Goal: Task Accomplishment & Management: Manage account settings

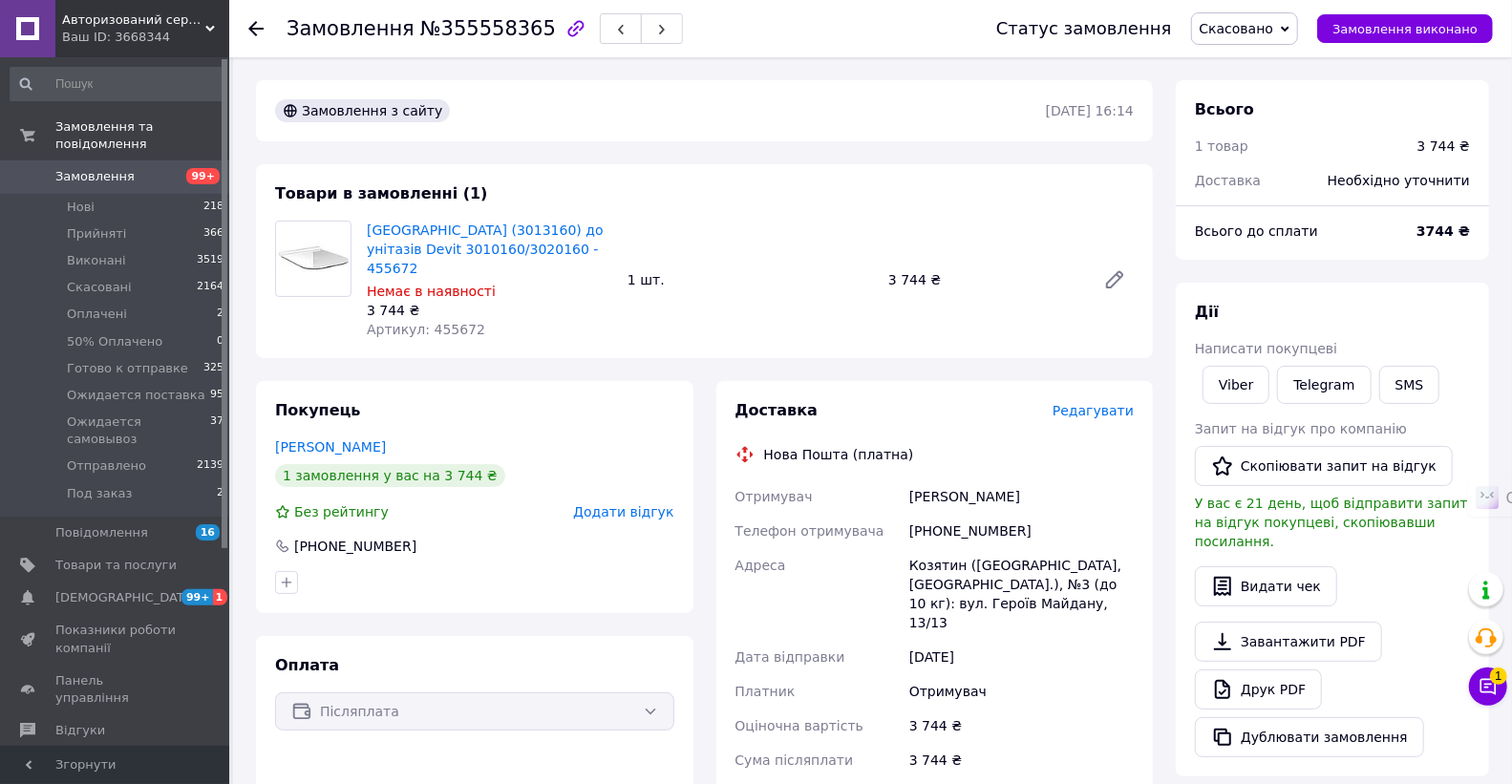
click at [256, 29] on icon at bounding box center [255, 28] width 15 height 15
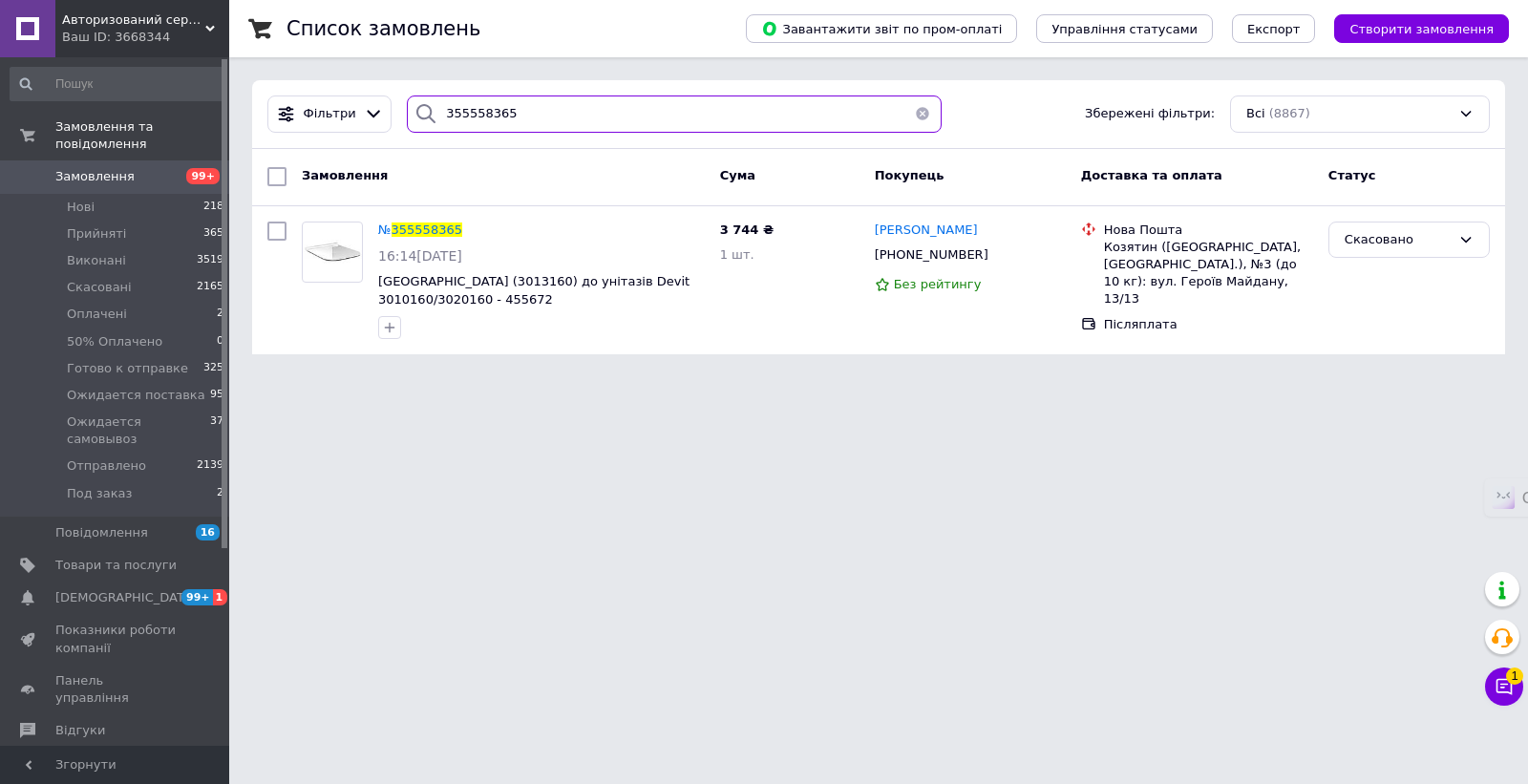
click at [646, 115] on input "355558365" at bounding box center [674, 115] width 535 height 38
paste input "354475497"
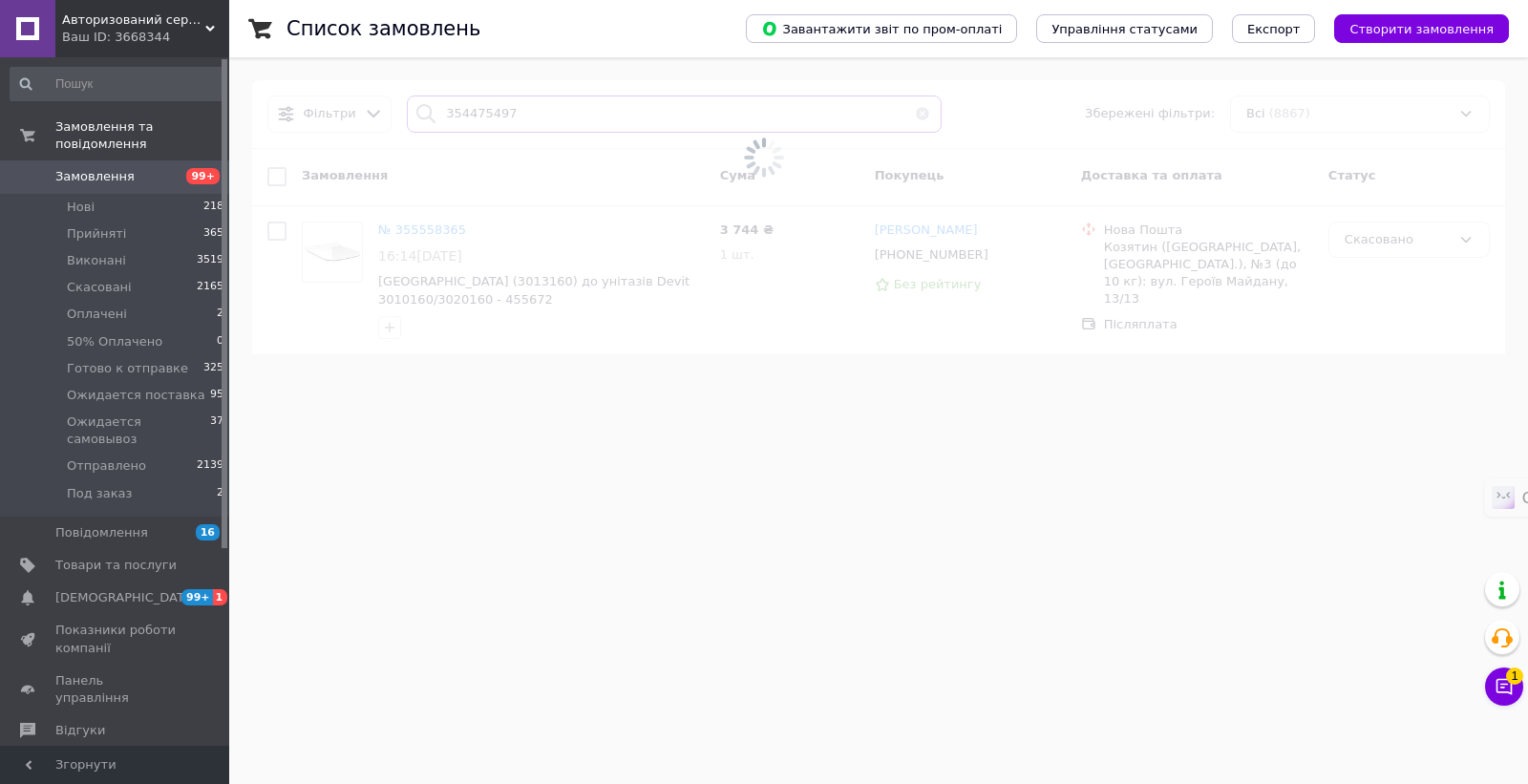
type input "354475497"
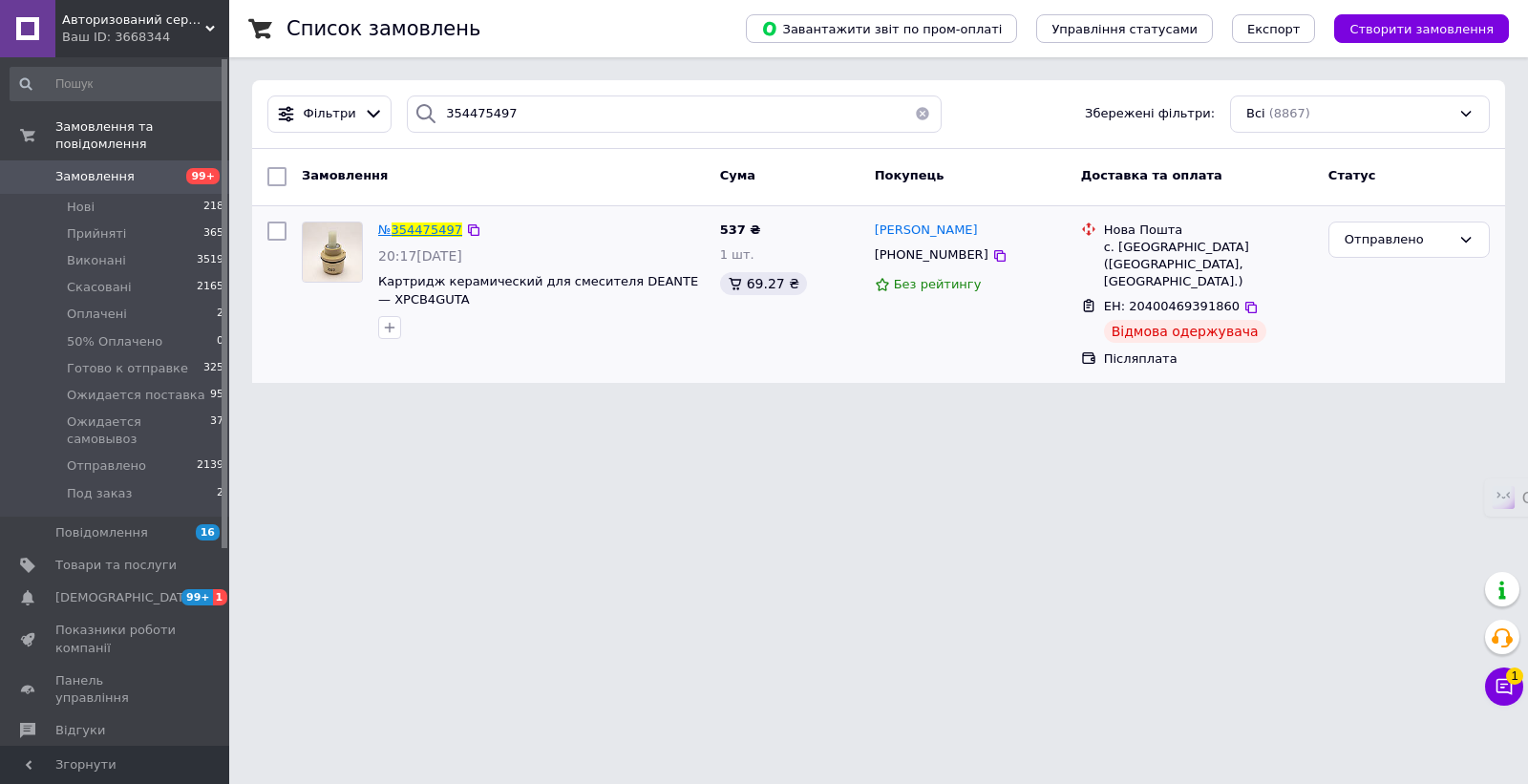
click at [404, 226] on span "354475497" at bounding box center [426, 229] width 70 height 14
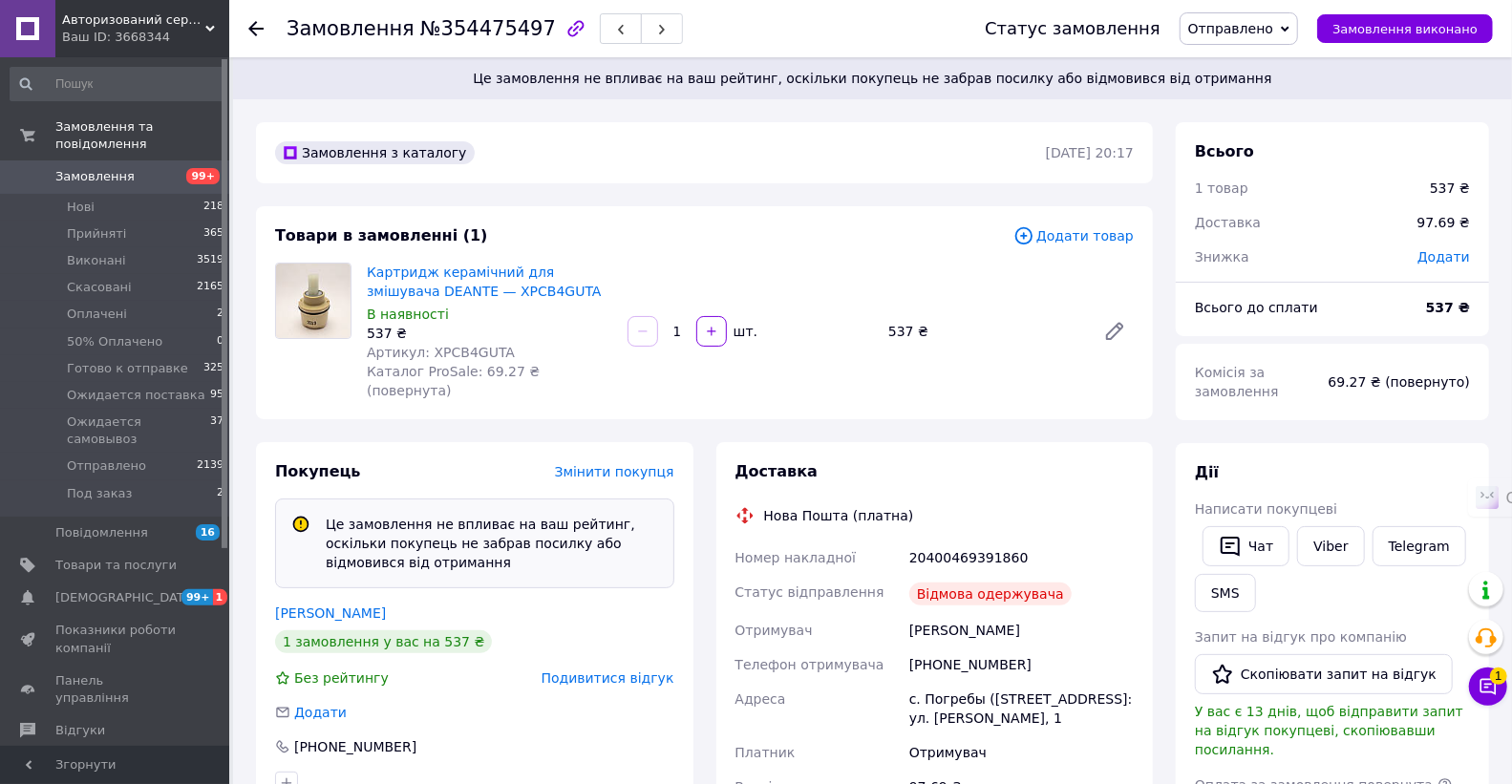
click at [587, 670] on span "Подивитися відгук" at bounding box center [608, 677] width 133 height 15
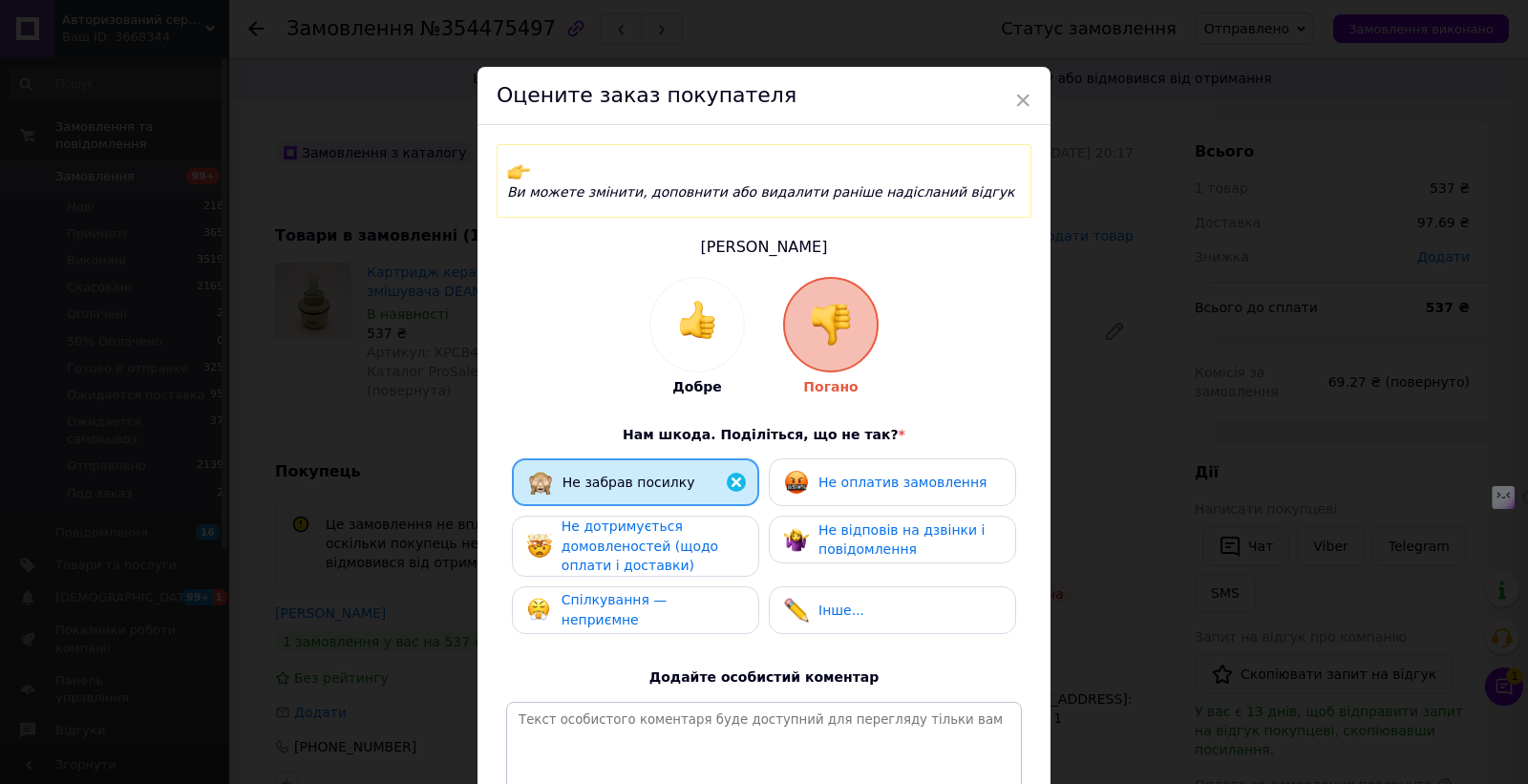
drag, startPoint x: 616, startPoint y: 526, endPoint x: 601, endPoint y: 519, distance: 16.6
click at [614, 521] on span "Не дотримується домовленостей (щодо оплати і доставки)" at bounding box center [640, 545] width 156 height 54
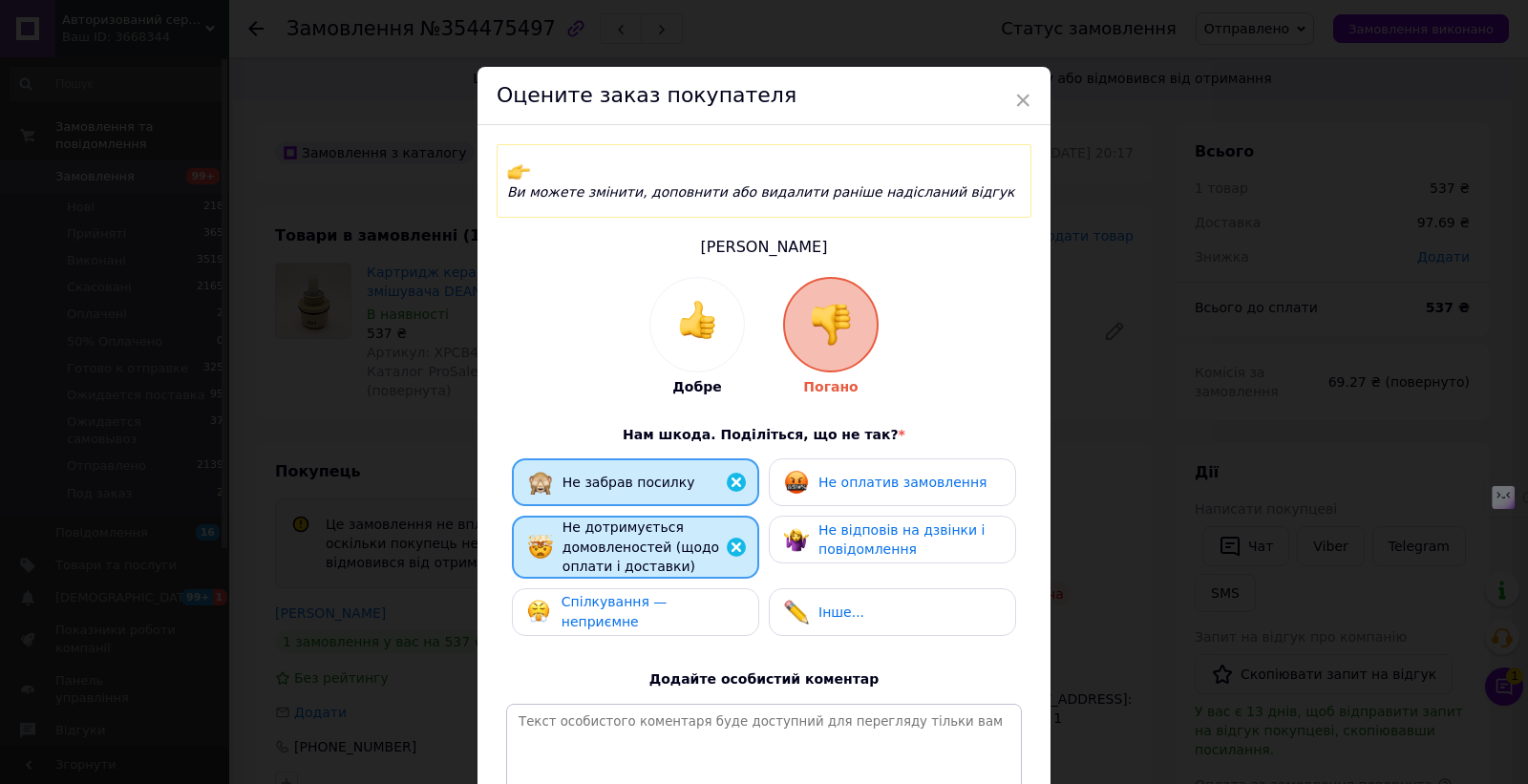
click at [617, 594] on span "Спілкування — неприємне" at bounding box center [614, 612] width 106 height 36
click at [908, 475] on span "Не оплатив замовлення" at bounding box center [903, 481] width 168 height 15
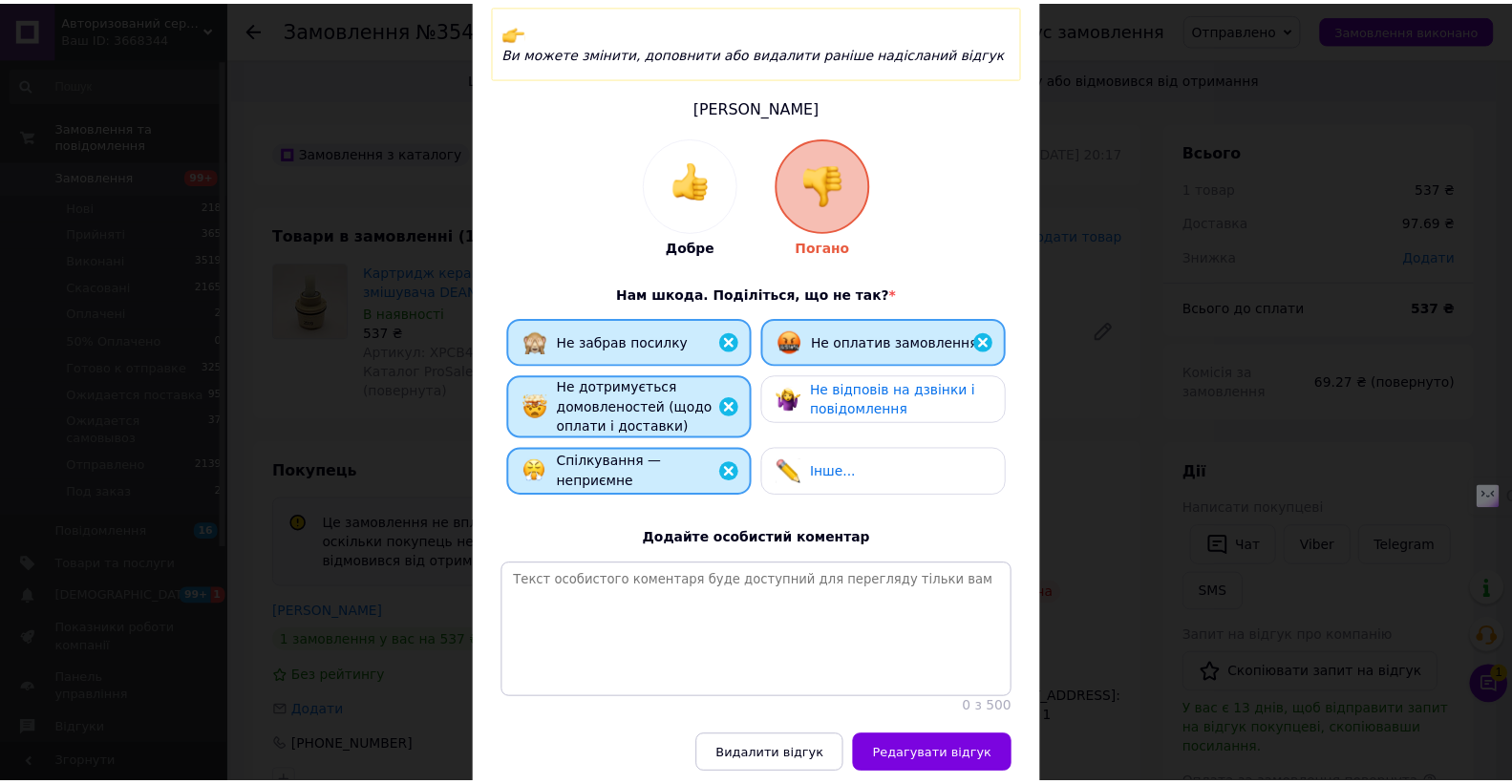
scroll to position [215, 0]
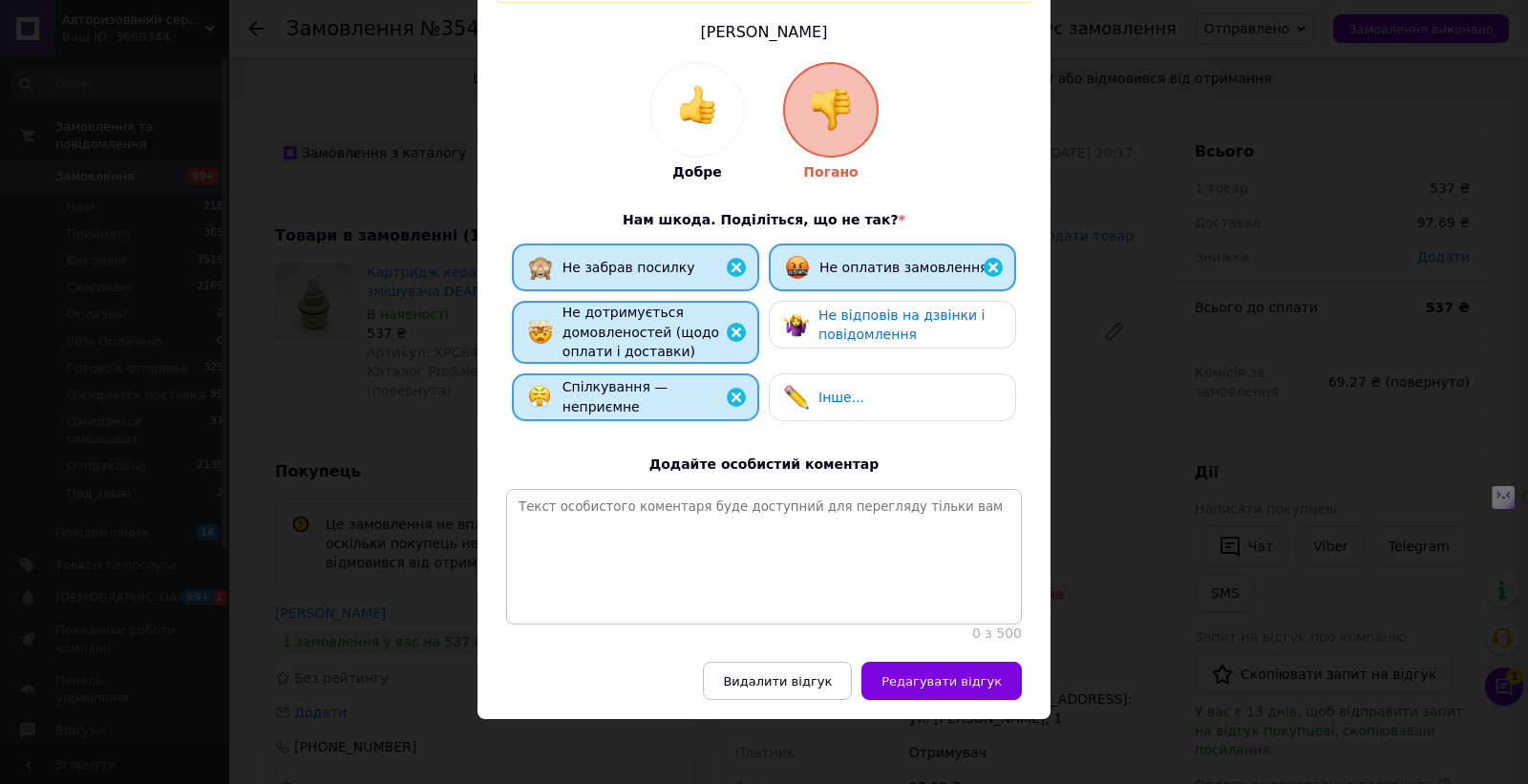
drag, startPoint x: 951, startPoint y: 665, endPoint x: 936, endPoint y: 662, distance: 15.3
click at [946, 664] on button "Редагувати відгук" at bounding box center [942, 680] width 160 height 39
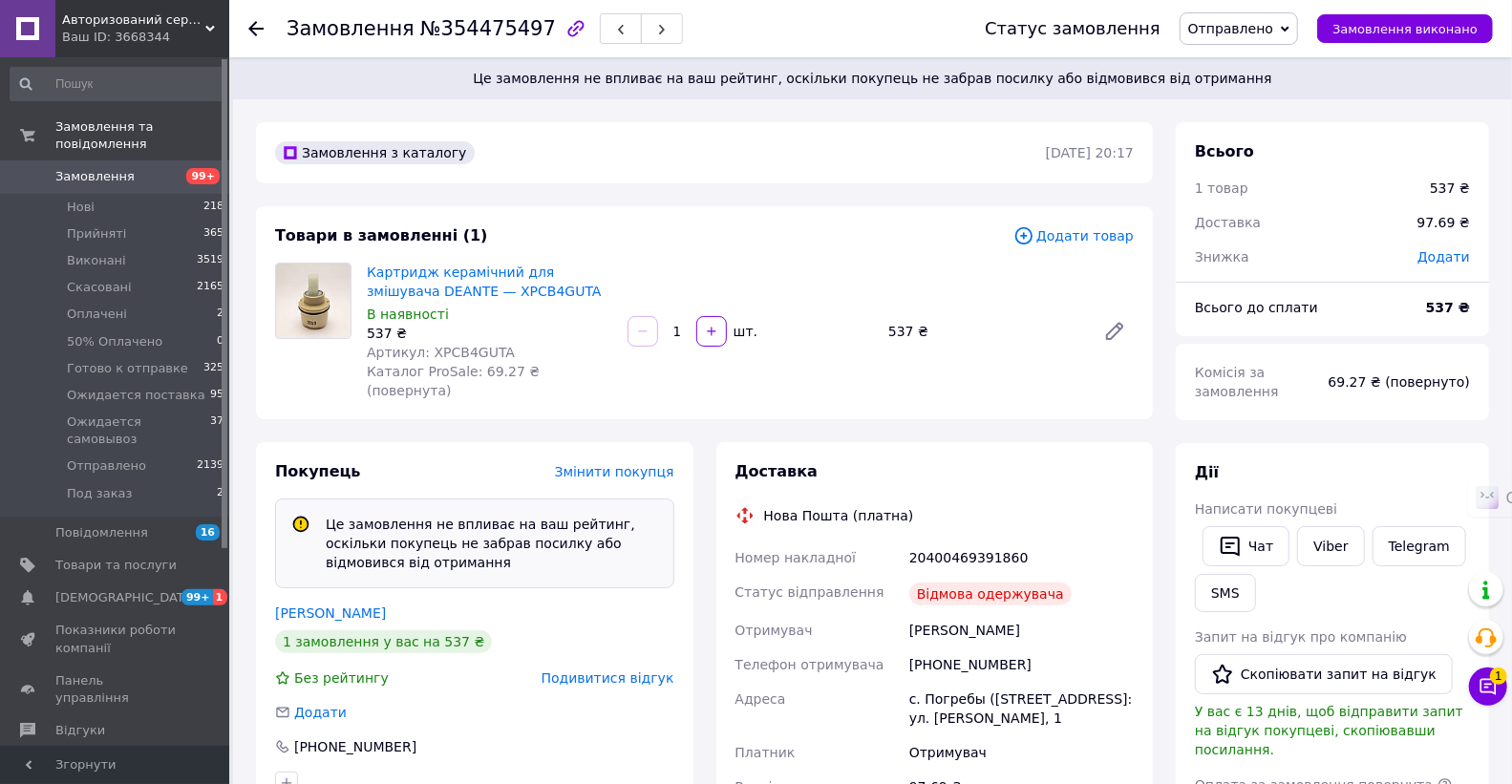
click at [972, 384] on div "Картридж керамічний для змішувача DEANTE — XPCB4GUTA В наявності 537 ₴ Артикул:…" at bounding box center [750, 331] width 782 height 145
drag, startPoint x: 936, startPoint y: 327, endPoint x: 874, endPoint y: 320, distance: 62.4
click at [874, 320] on div "Картридж керамічний для змішувача DEANTE — XPCB4GUTA В наявності 537 ₴ Артикул:…" at bounding box center [750, 331] width 782 height 145
click at [886, 357] on div "Картридж керамічний для змішувача DEANTE — XPCB4GUTA В наявності 537 ₴ Артикул:…" at bounding box center [750, 331] width 782 height 145
click at [865, 337] on div "1   шт." at bounding box center [751, 331] width 261 height 39
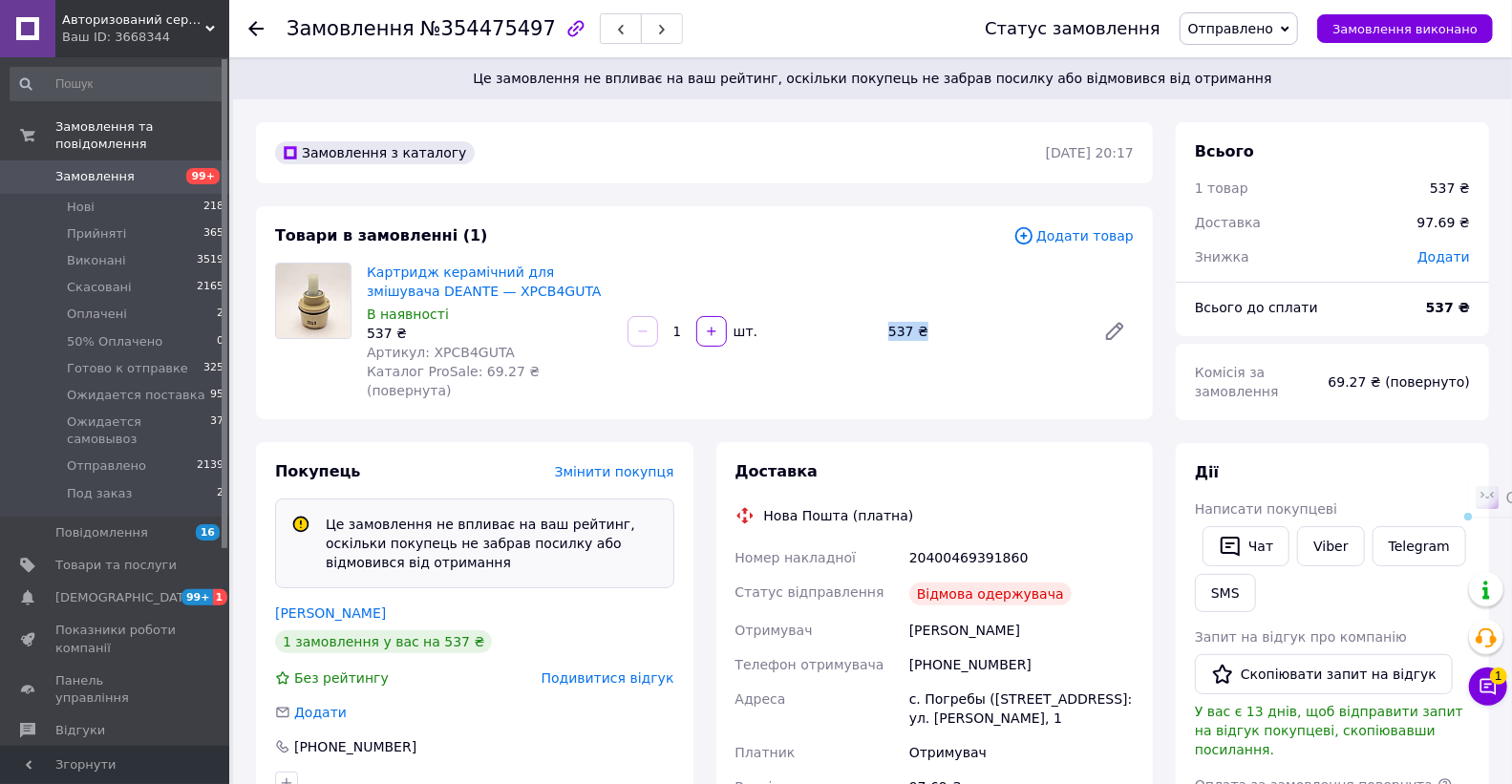
click at [804, 346] on div "Картридж керамічний для змішувача DEANTE — XPCB4GUTA В наявності 537 ₴ Артикул:…" at bounding box center [750, 331] width 782 height 145
click at [797, 365] on div "Картридж керамічний для змішувача DEANTE — XPCB4GUTA В наявності 537 ₴ Артикул:…" at bounding box center [750, 331] width 782 height 145
click at [1490, 693] on icon at bounding box center [1487, 686] width 19 height 19
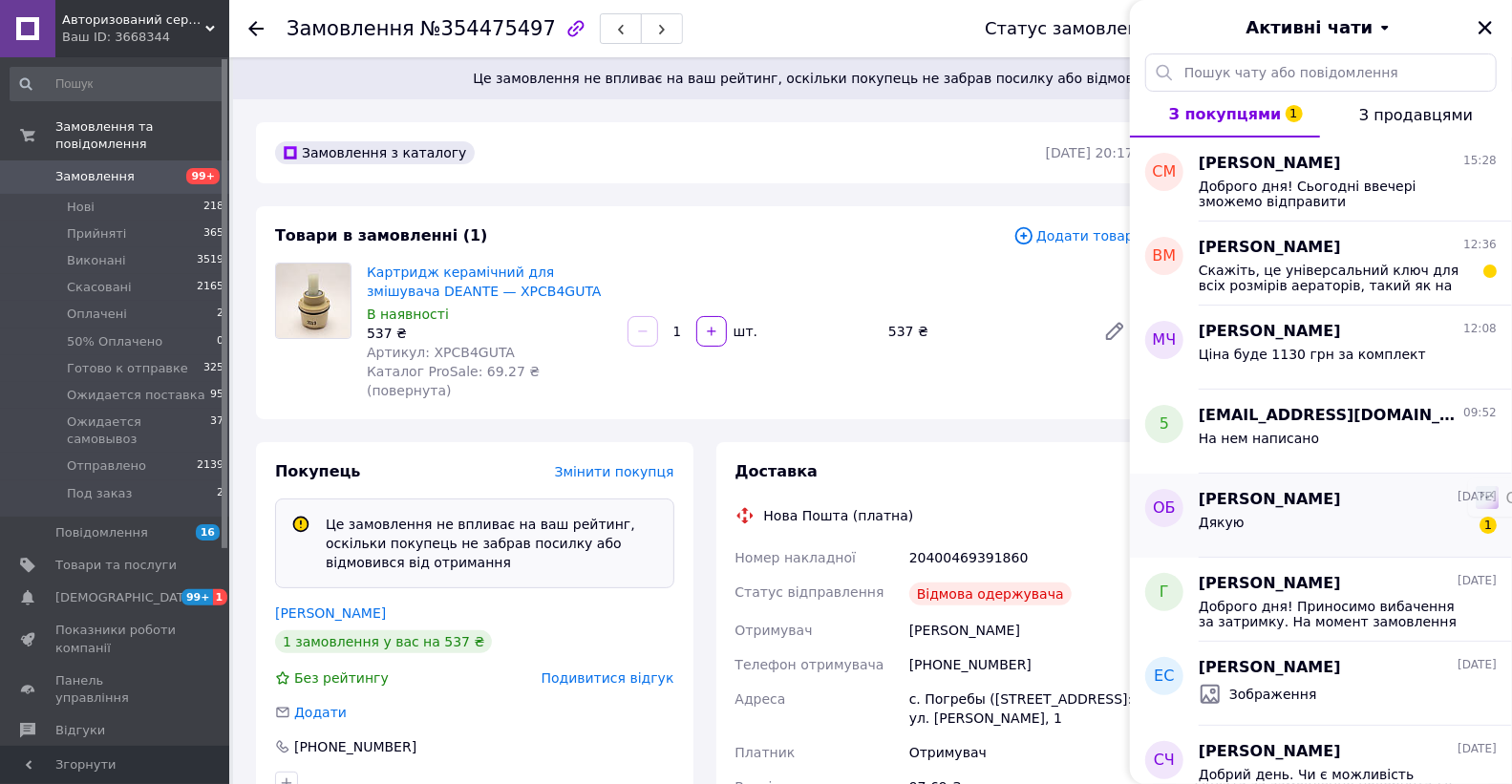
click at [1294, 515] on div "Дякую 1" at bounding box center [1347, 526] width 298 height 31
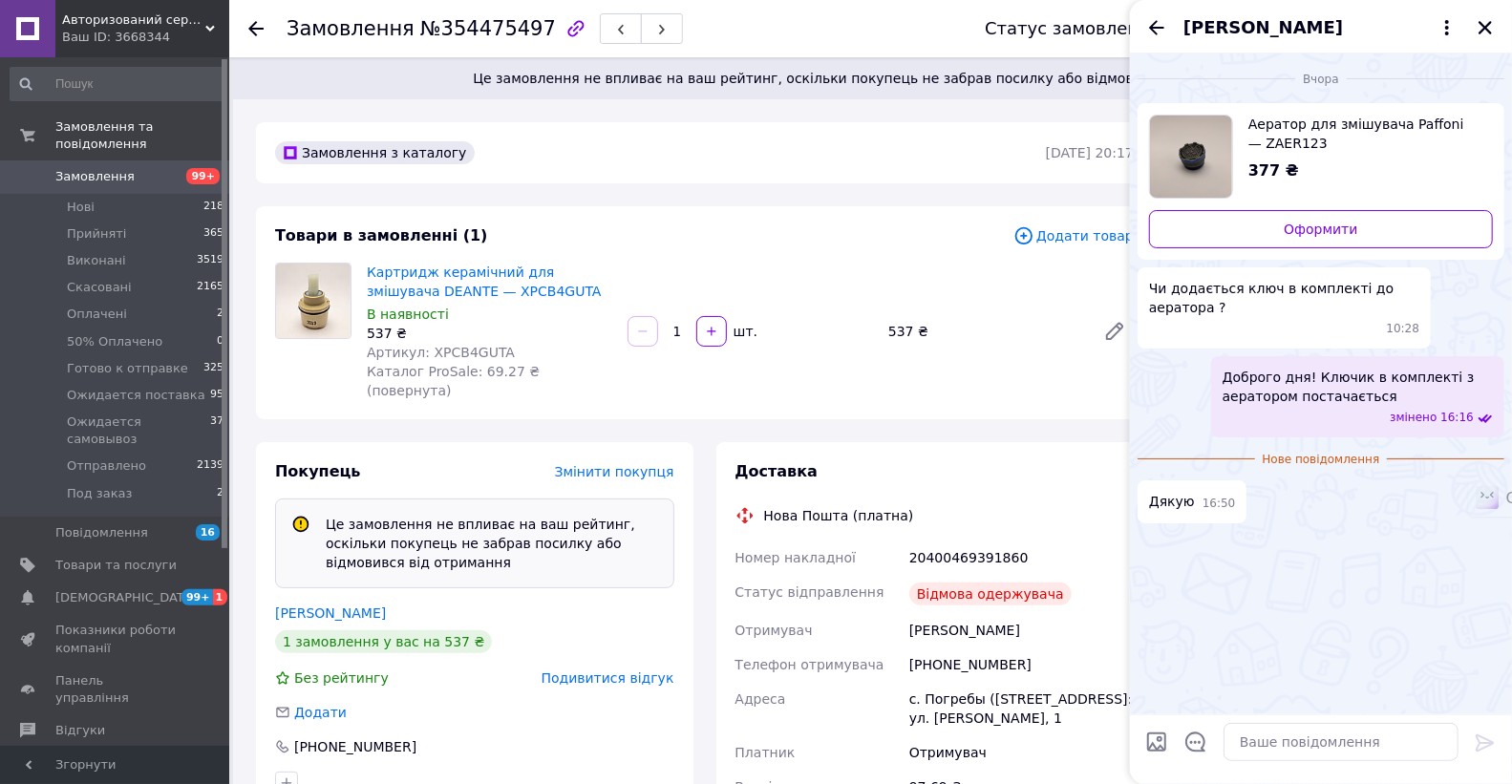
click at [1157, 19] on icon "Назад" at bounding box center [1156, 27] width 23 height 23
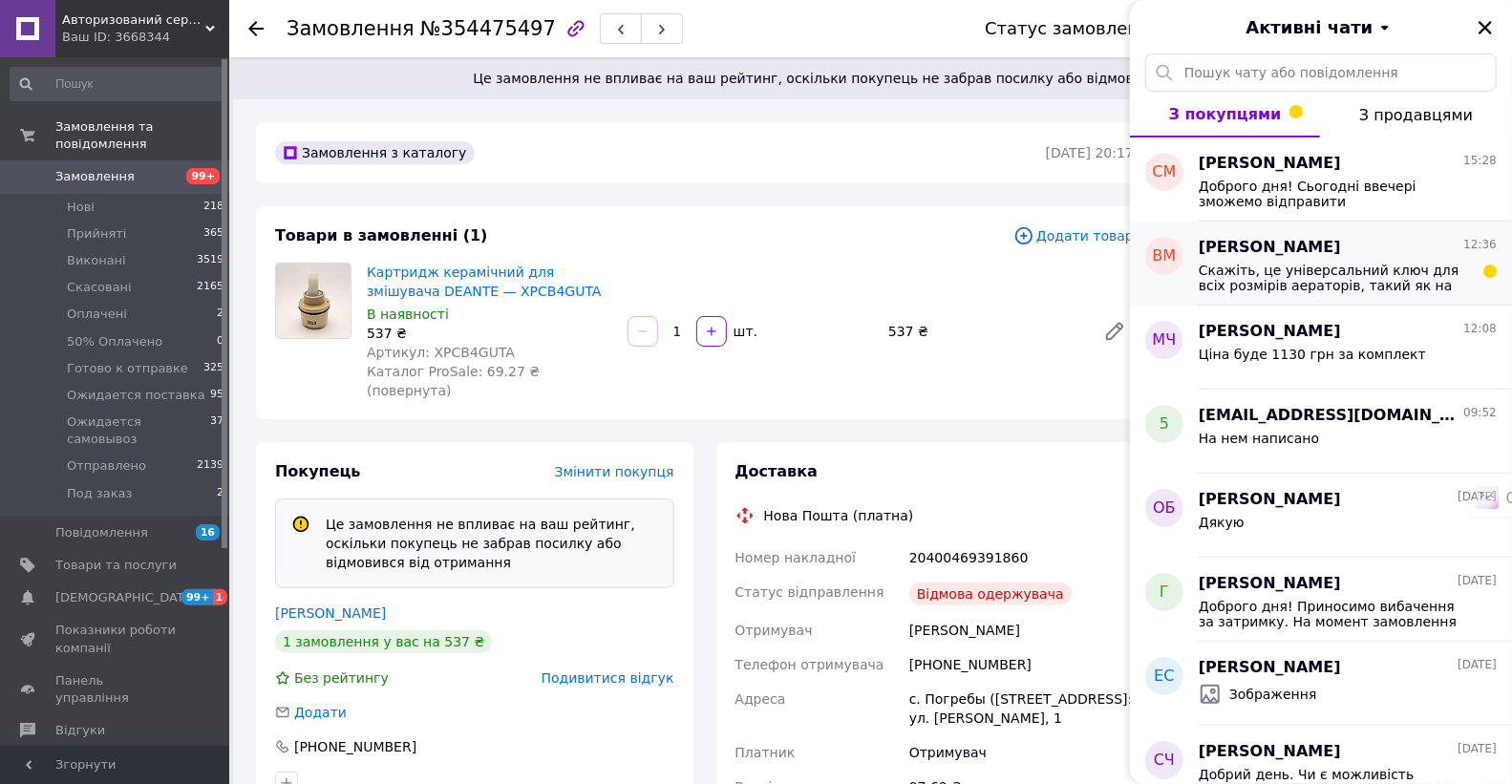
click at [1290, 268] on span "Скажіть, це універсальний ключ для всіх розмірів аераторів, такий як на картинц…" at bounding box center [1334, 278] width 271 height 31
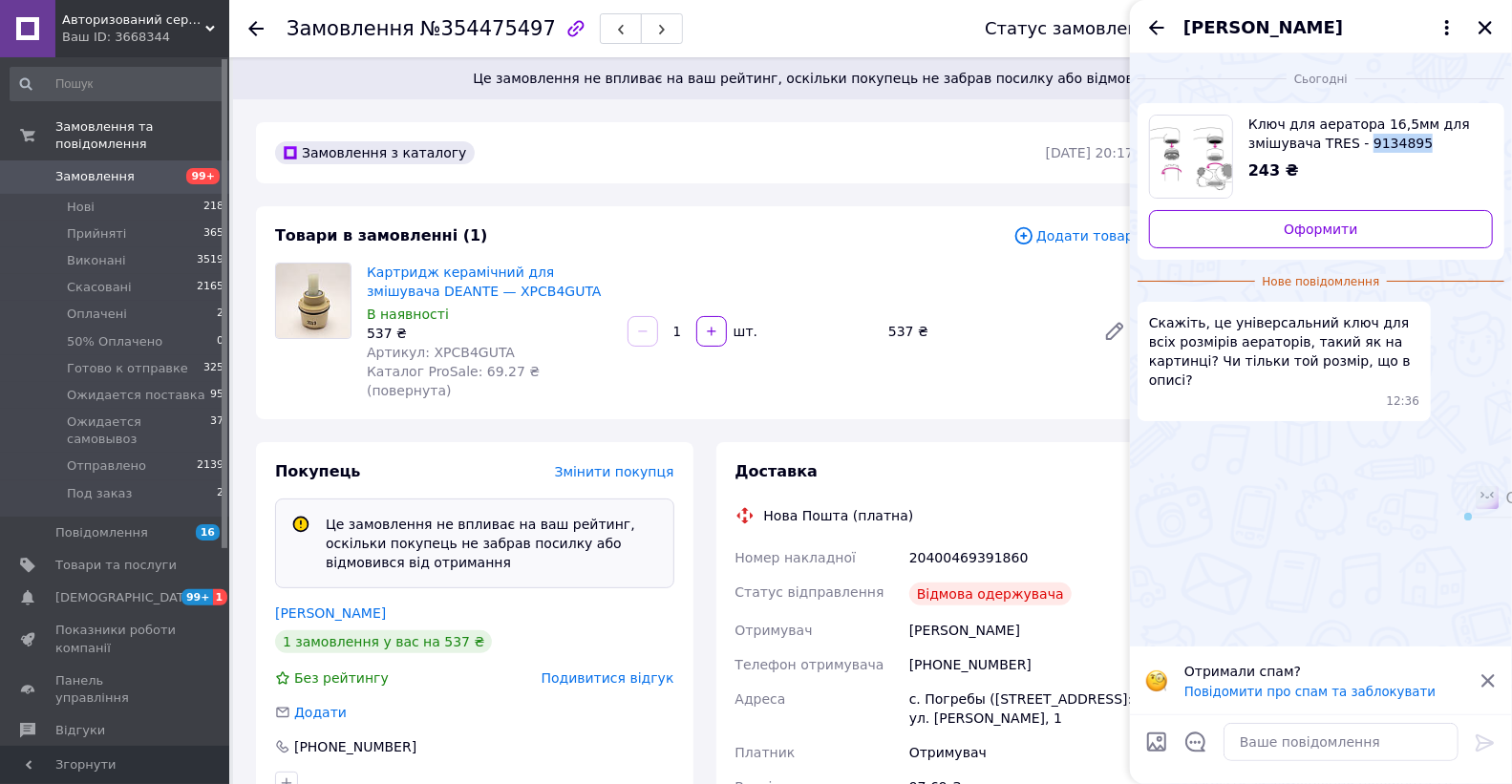
drag, startPoint x: 1507, startPoint y: 149, endPoint x: 1359, endPoint y: 147, distance: 148.0
click at [1359, 147] on div "Сьогодні Ключ для аератора 16,5мм для змішувача TRES - 9134895 243 ₴ Оформити Н…" at bounding box center [1320, 241] width 382 height 376
copy span "9134895"
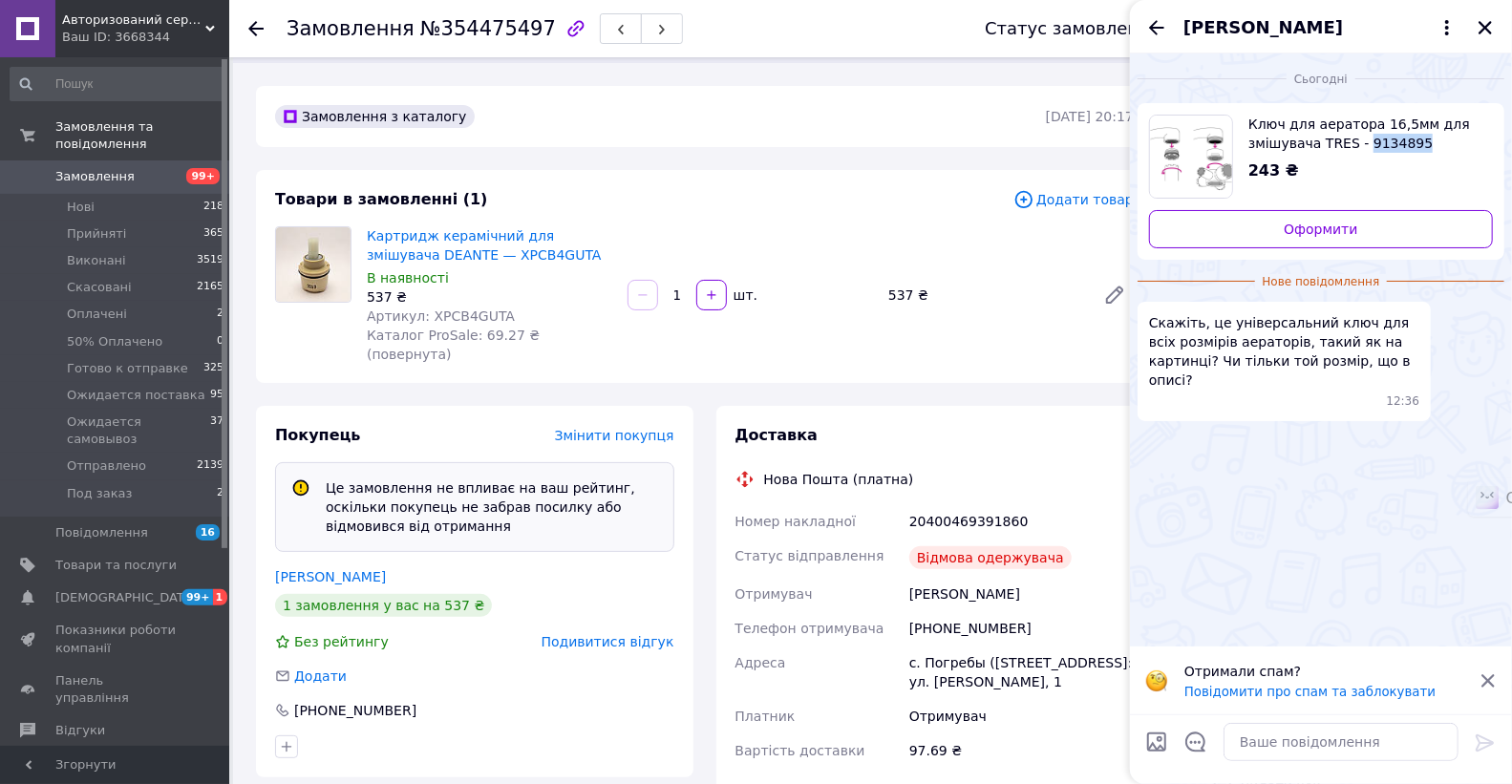
scroll to position [0, 0]
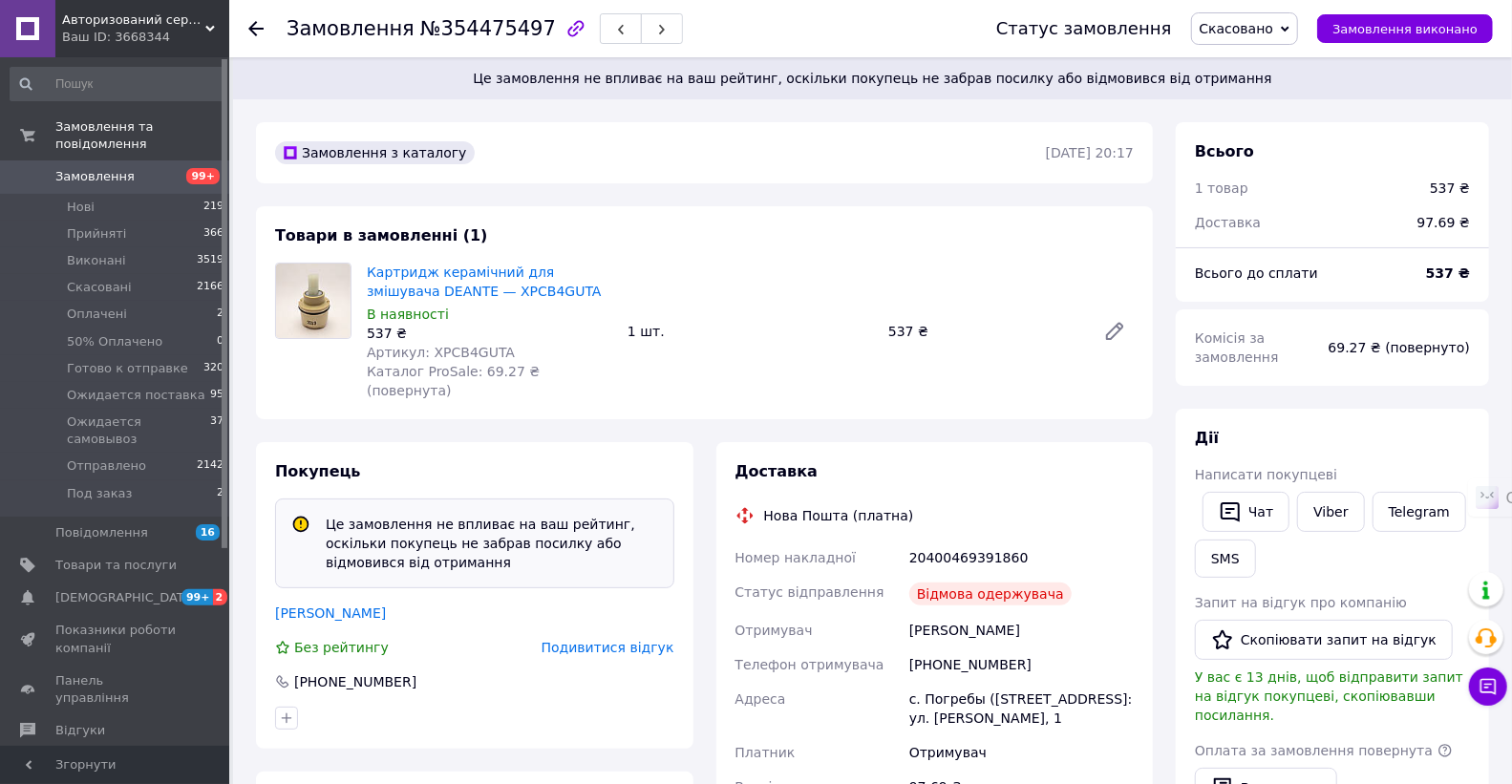
click at [256, 21] on icon at bounding box center [255, 28] width 15 height 15
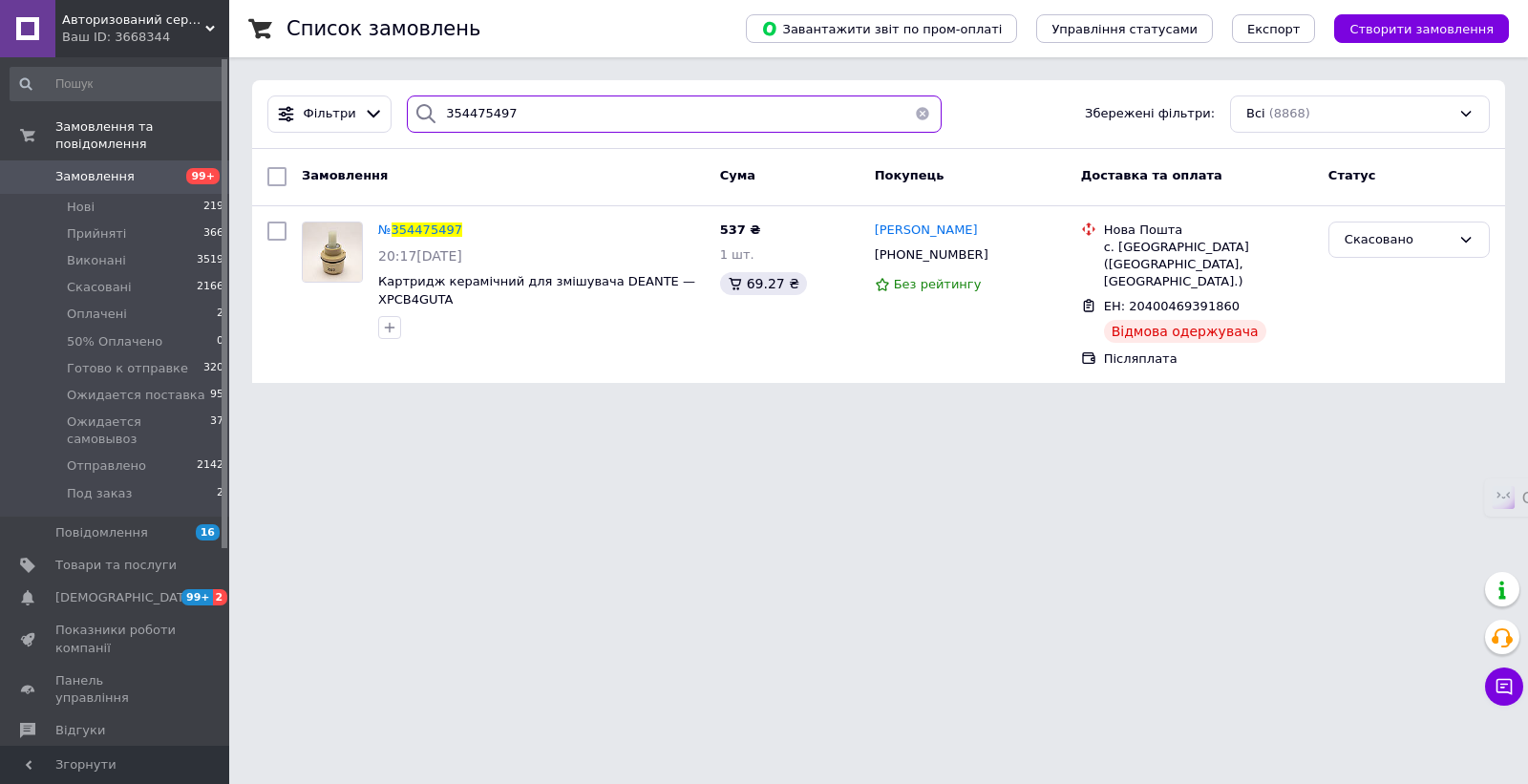
click at [574, 108] on input "354475497" at bounding box center [674, 115] width 535 height 38
click at [575, 109] on input "354475497" at bounding box center [674, 115] width 535 height 38
paste input "677940"
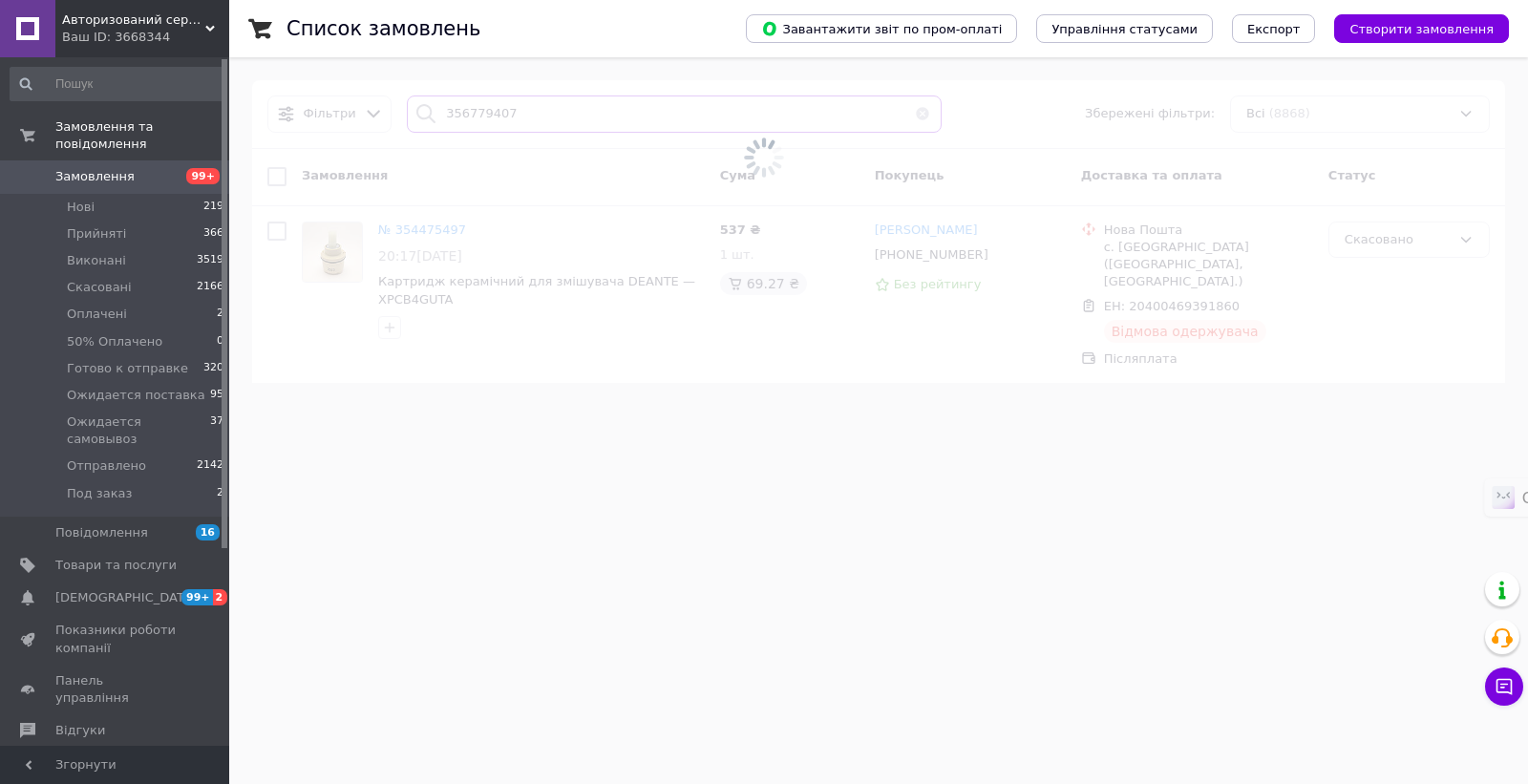
type input "356779407"
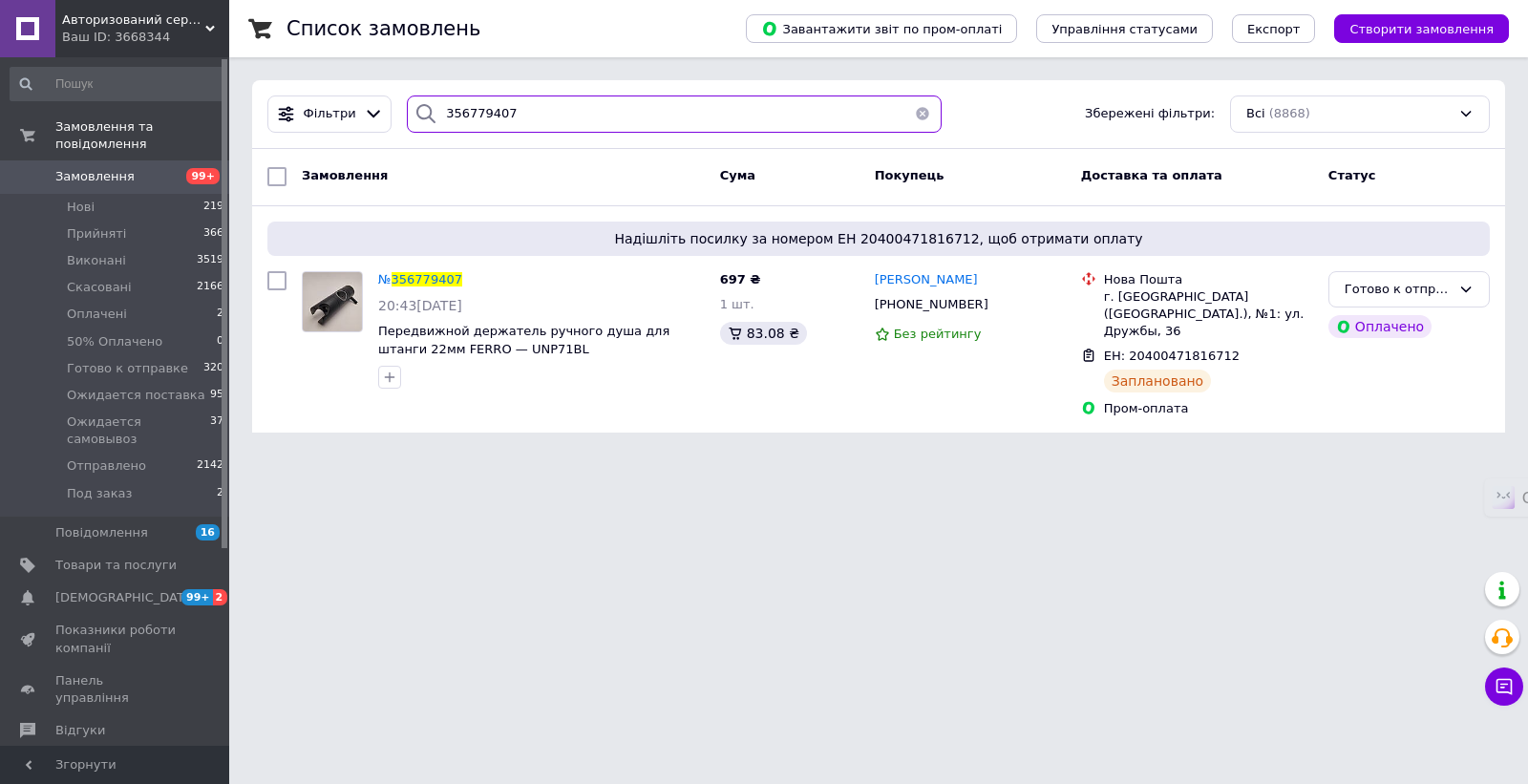
click at [568, 117] on input "356779407" at bounding box center [674, 115] width 535 height 38
